Goal: Information Seeking & Learning: Learn about a topic

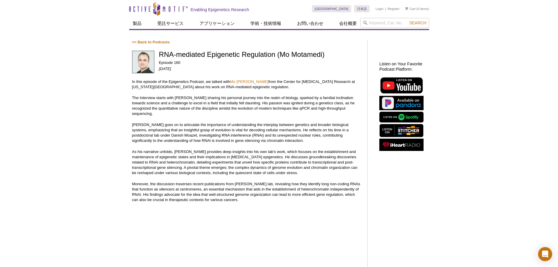
click at [474, 63] on div "Active Motif Logo Enabling Epigenetics Research 0 Search Skip to content Active…" at bounding box center [279, 234] width 558 height 468
drag, startPoint x: 271, startPoint y: 81, endPoint x: 289, endPoint y: 81, distance: 18.2
click at [289, 81] on p "In this episode of the Epigenetics Podcast, we talked with Mo [PERSON_NAME] fro…" at bounding box center [247, 84] width 230 height 11
drag, startPoint x: 271, startPoint y: 80, endPoint x: 307, endPoint y: 82, distance: 35.8
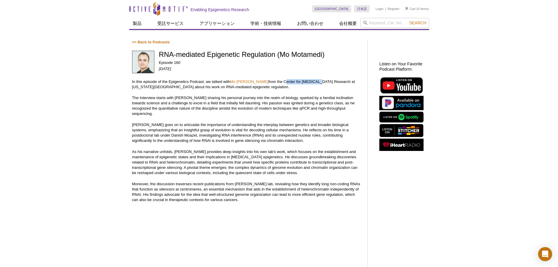
click at [307, 82] on p "In this episode of the Epigenetics Podcast, we talked with Mo [PERSON_NAME] fro…" at bounding box center [247, 84] width 230 height 11
click at [495, 86] on div "Active Motif Logo Enabling Epigenetics Research 0 Search Skip to content Active…" at bounding box center [279, 234] width 558 height 468
click at [271, 82] on p "In this episode of the Epigenetics Podcast, we talked with Mo [PERSON_NAME] fro…" at bounding box center [247, 84] width 230 height 11
click at [499, 68] on div "Active Motif Logo Enabling Epigenetics Research 0 Search Skip to content Active…" at bounding box center [279, 234] width 558 height 468
click at [488, 119] on div "Active Motif Logo Enabling Epigenetics Research 0 Search Skip to content Active…" at bounding box center [279, 234] width 558 height 468
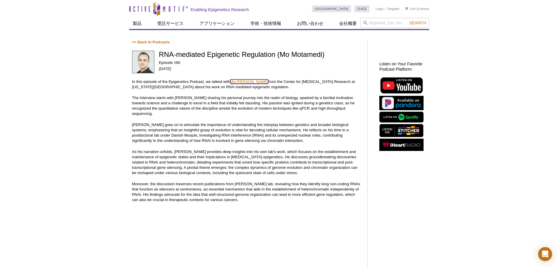
click at [248, 83] on link "Mo [PERSON_NAME]" at bounding box center [249, 81] width 38 height 4
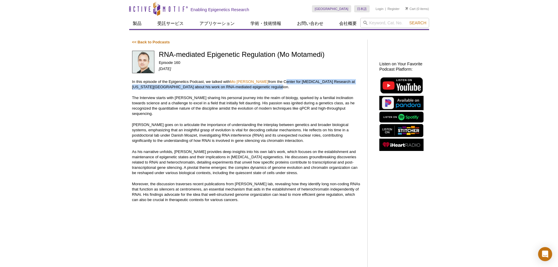
drag, startPoint x: 271, startPoint y: 81, endPoint x: 295, endPoint y: 88, distance: 24.6
click at [295, 88] on p "In this episode of the Epigenetics Podcast, we talked with Mo [PERSON_NAME] fro…" at bounding box center [247, 84] width 230 height 11
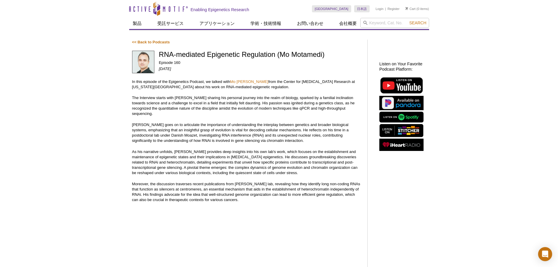
drag, startPoint x: 304, startPoint y: 118, endPoint x: 300, endPoint y: 111, distance: 8.5
click at [304, 122] on p "[PERSON_NAME] goes on to articulate the importance of understanding the interpl…" at bounding box center [247, 132] width 230 height 21
drag, startPoint x: 272, startPoint y: 81, endPoint x: 271, endPoint y: 84, distance: 3.2
click at [271, 84] on p "In this episode of the Epigenetics Podcast, we talked with Mo [PERSON_NAME] fro…" at bounding box center [247, 84] width 230 height 11
drag, startPoint x: 271, startPoint y: 81, endPoint x: 162, endPoint y: 86, distance: 110.0
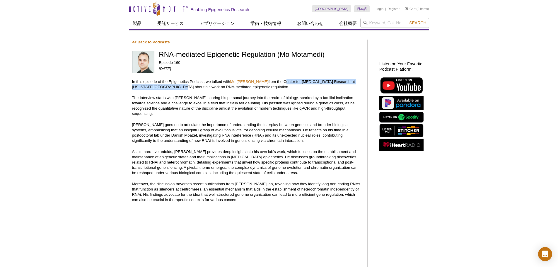
click at [162, 86] on p "In this episode of the Epigenetics Podcast, we talked with Mo [PERSON_NAME] fro…" at bounding box center [247, 84] width 230 height 11
